Goal: Navigation & Orientation: Find specific page/section

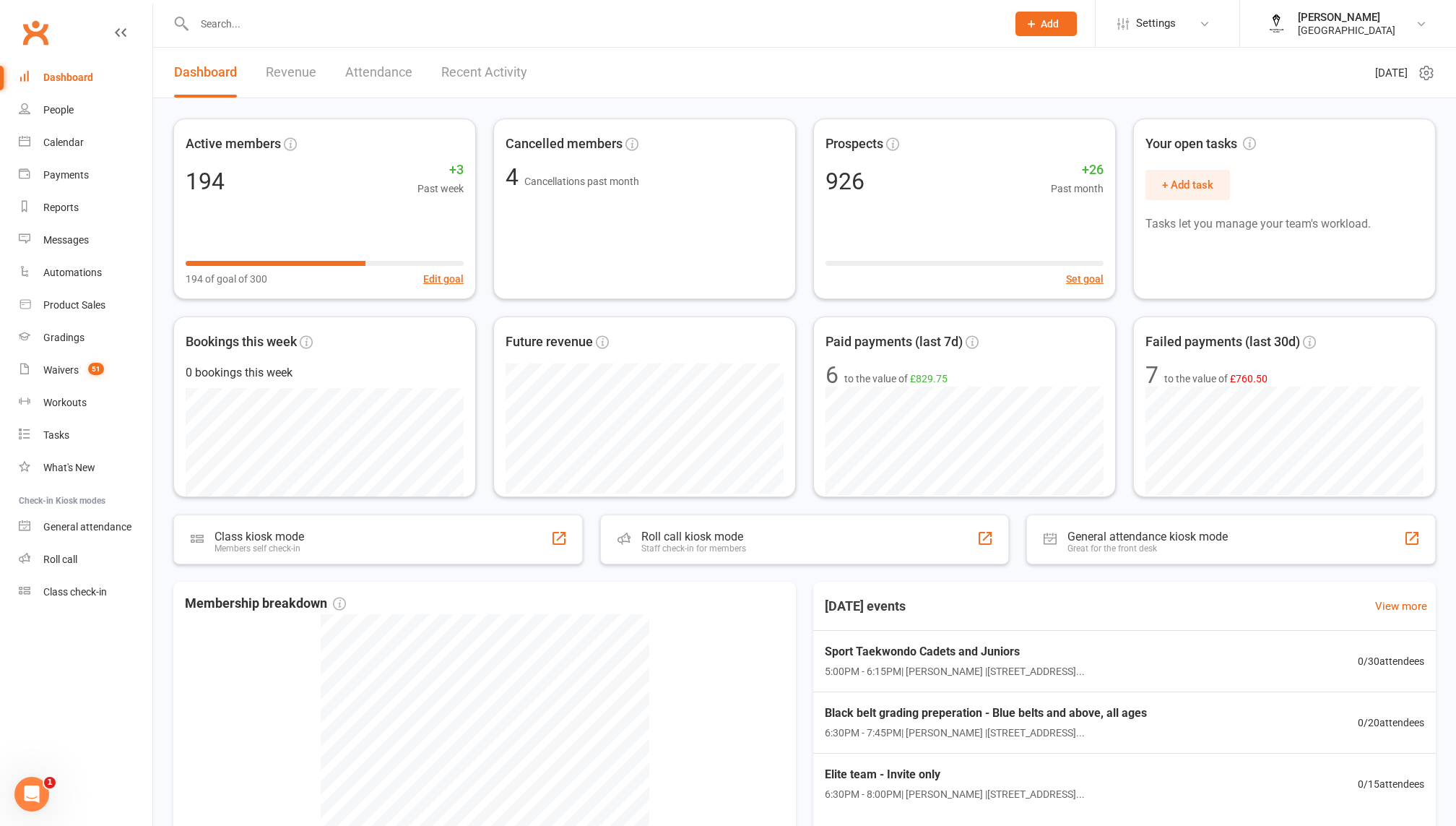
click at [300, 80] on link "Revenue" at bounding box center [291, 72] width 51 height 50
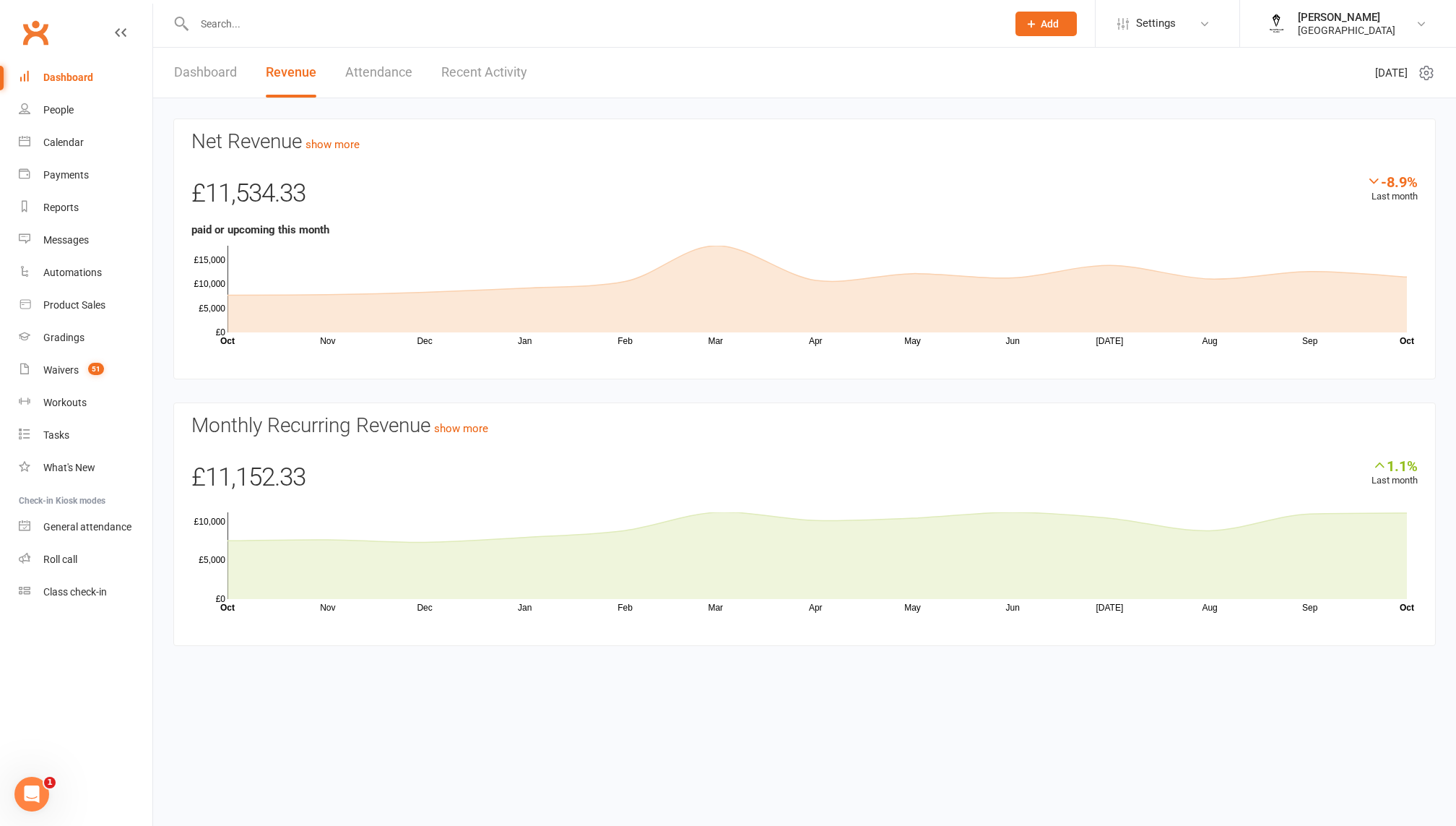
click at [85, 79] on div "Dashboard" at bounding box center [68, 77] width 50 height 12
click at [194, 64] on link "Dashboard" at bounding box center [205, 72] width 63 height 50
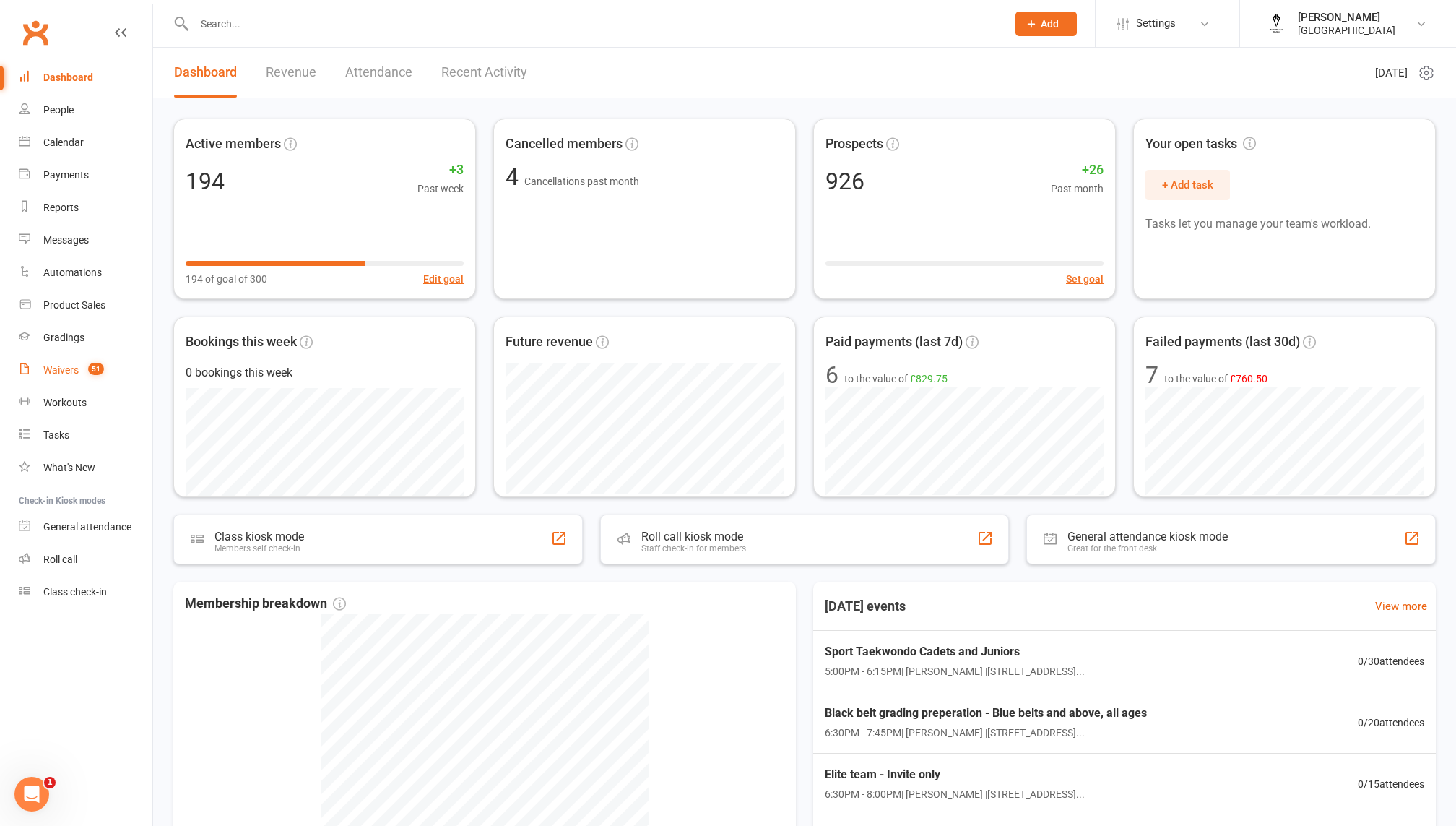
click at [71, 377] on link "Waivers 51" at bounding box center [86, 370] width 133 height 33
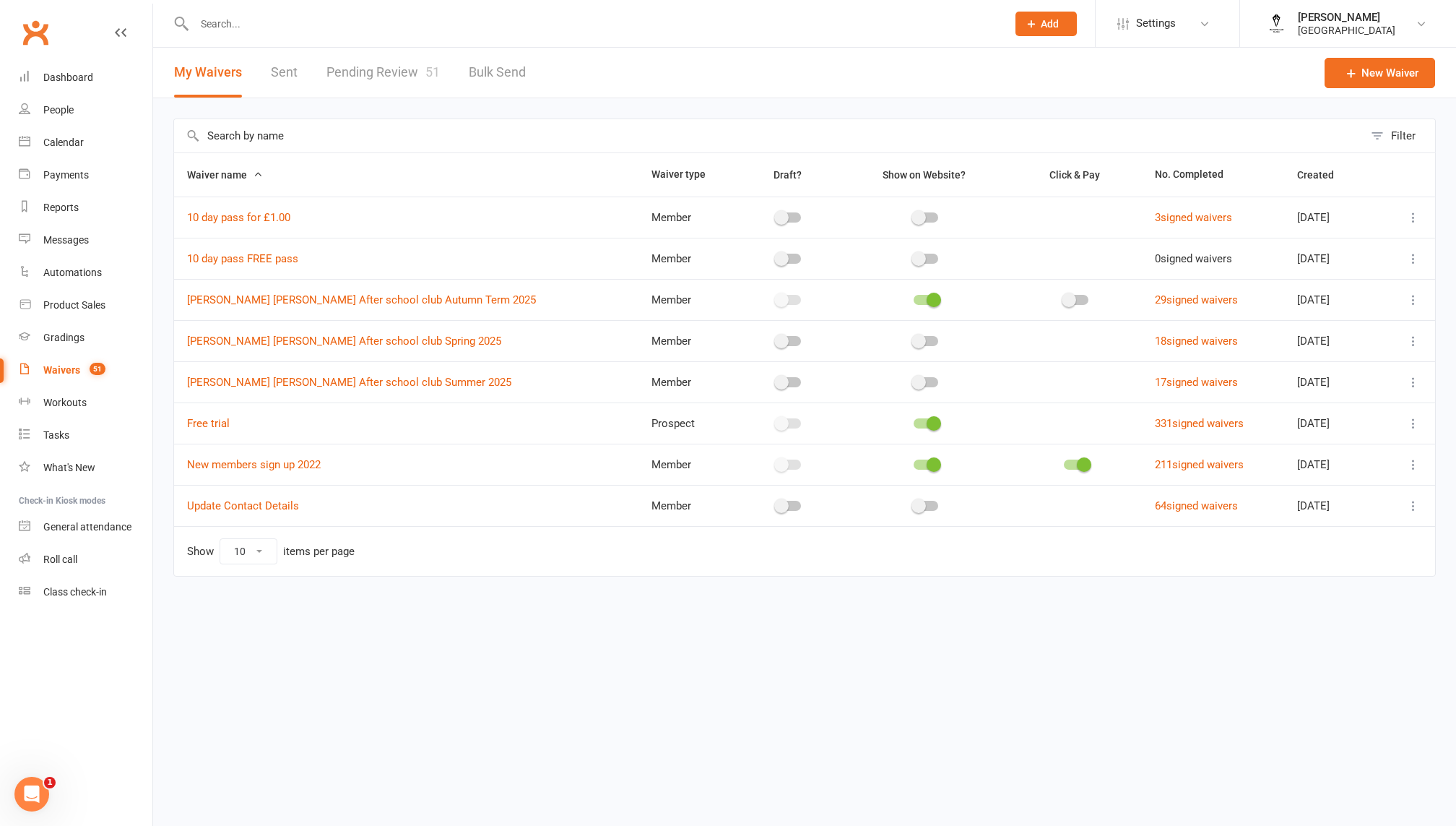
click at [379, 100] on div "Filter Waiver name Waiver type Draft? Show on Website? Click & Pay No. Complete…" at bounding box center [804, 357] width 1303 height 519
click at [386, 66] on link "Pending Review 51" at bounding box center [383, 72] width 114 height 50
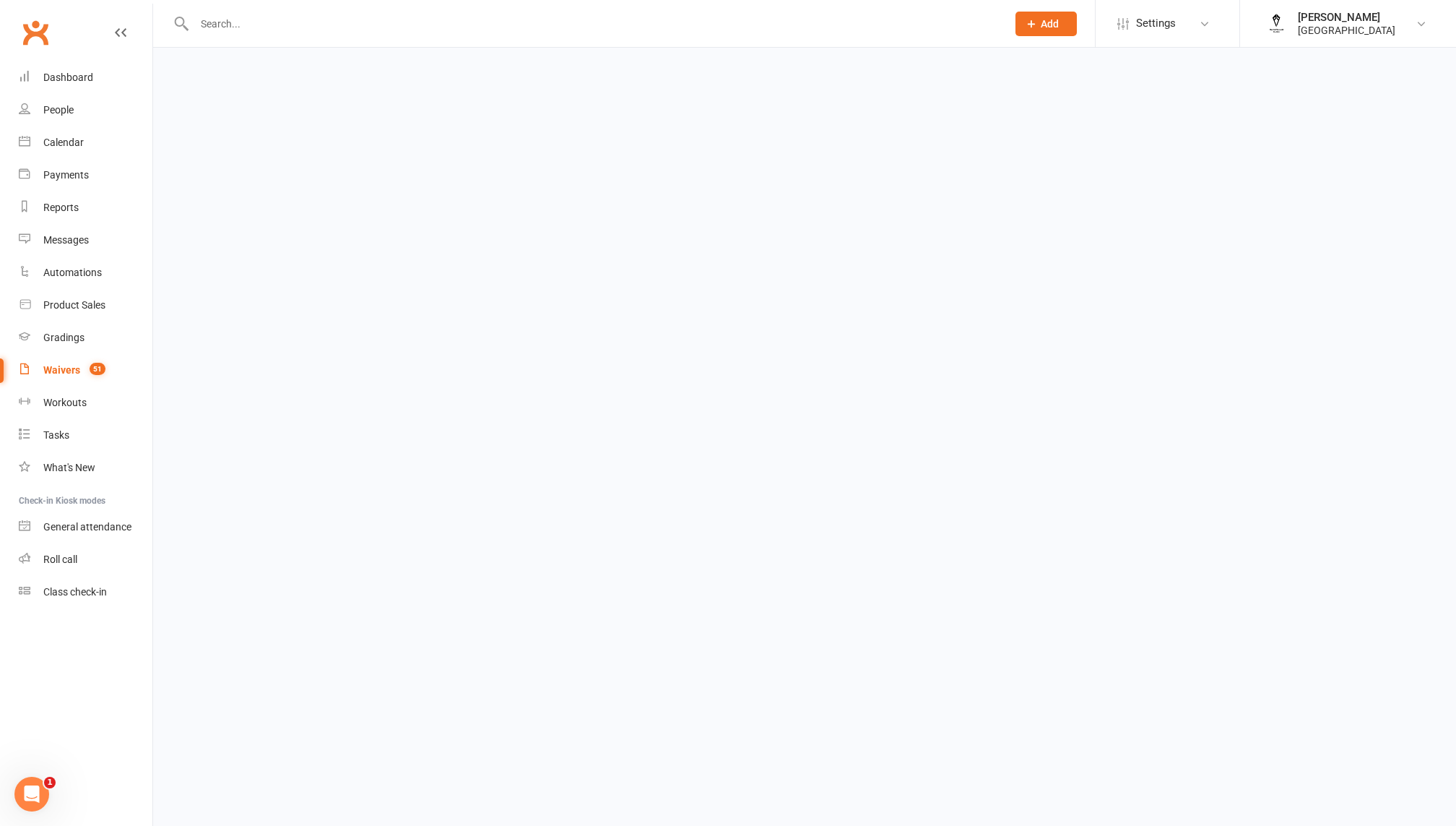
select select "100"
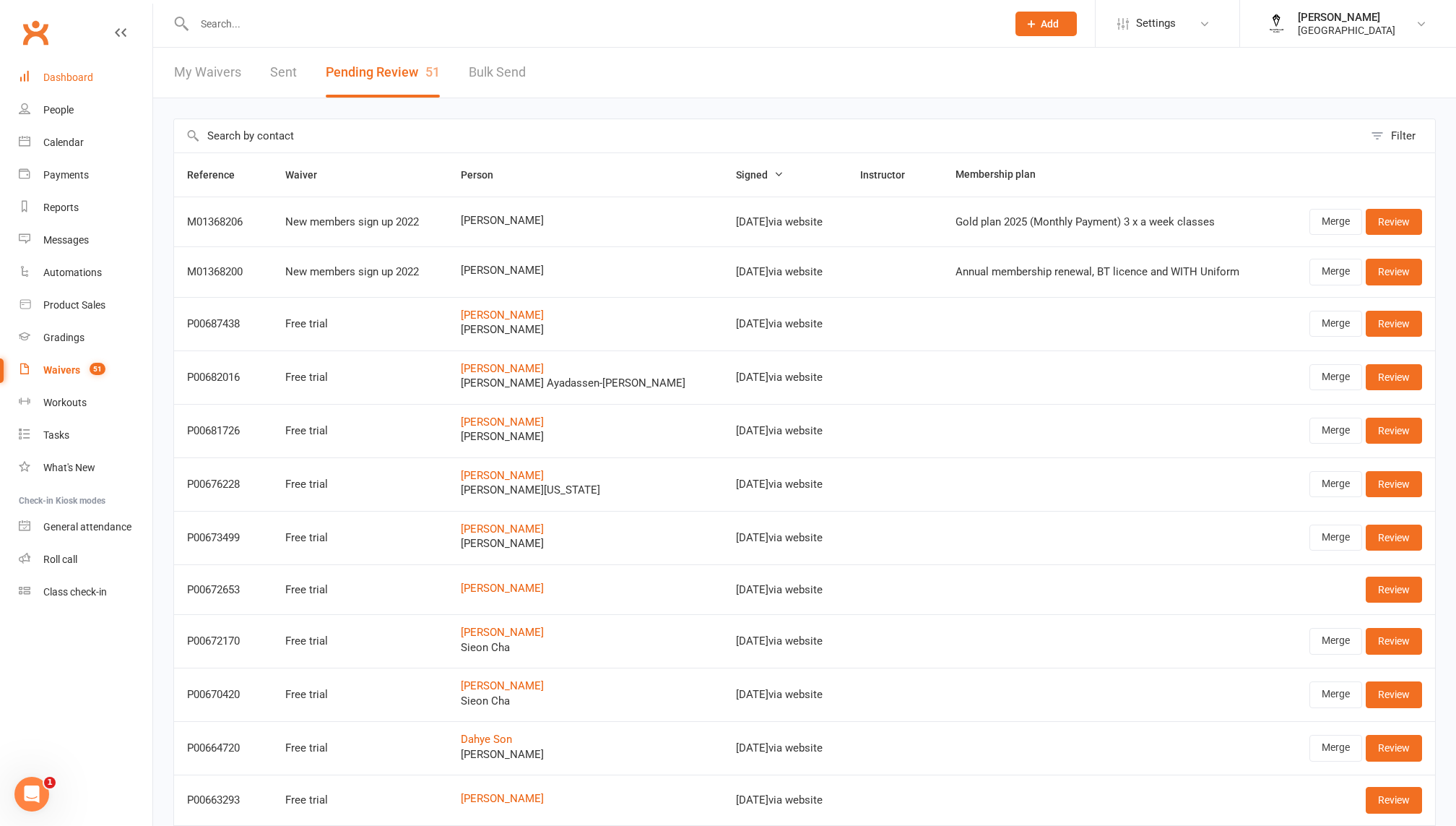
click at [40, 87] on link "Dashboard" at bounding box center [86, 77] width 133 height 33
